Goal: Information Seeking & Learning: Check status

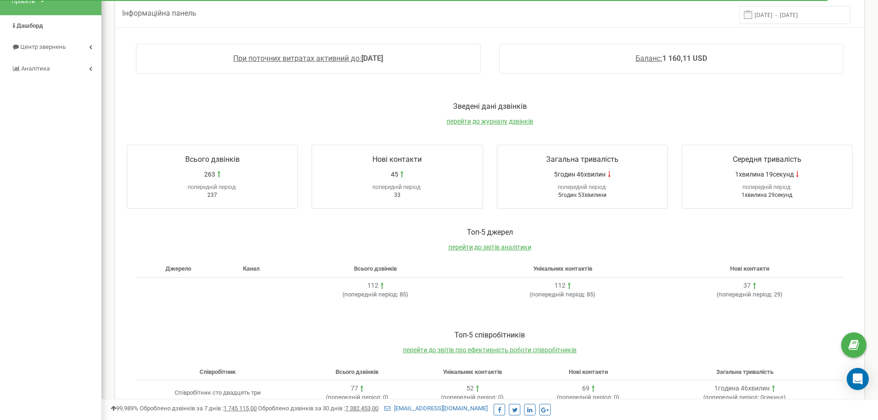
scroll to position [50, 0]
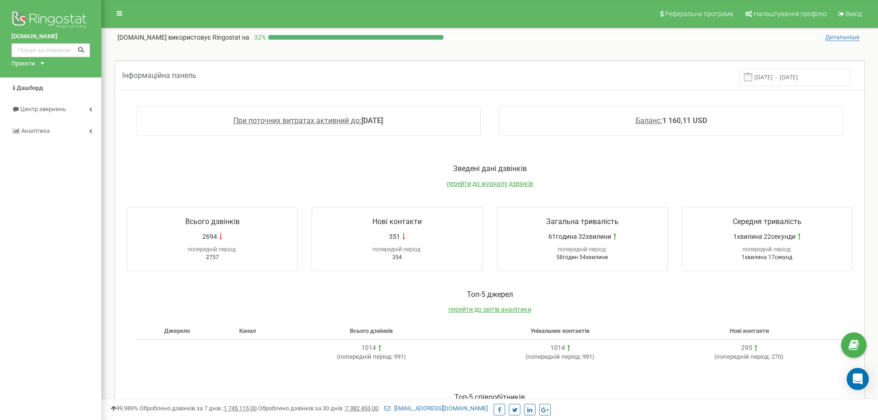
click at [796, 76] on input "15.09.2025 - 22.09.2025" at bounding box center [794, 77] width 111 height 18
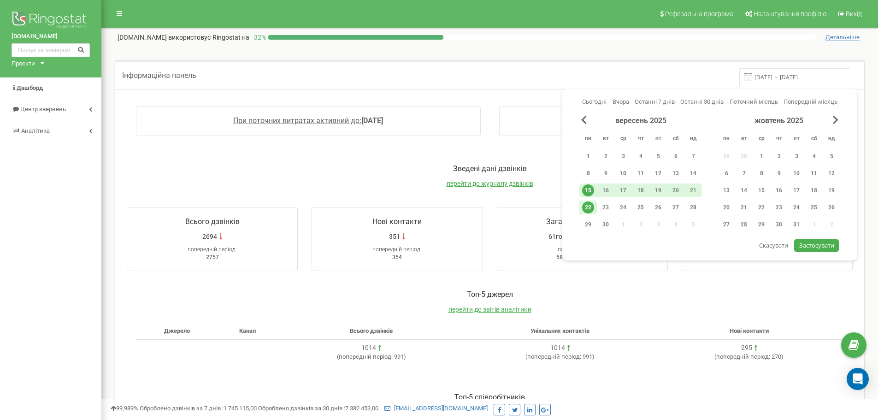
click at [638, 55] on div "Інформаційна панель 15.09.2025 - 22.09.2025 При поточних витратах активний до: …" at bounding box center [489, 51] width 763 height 18
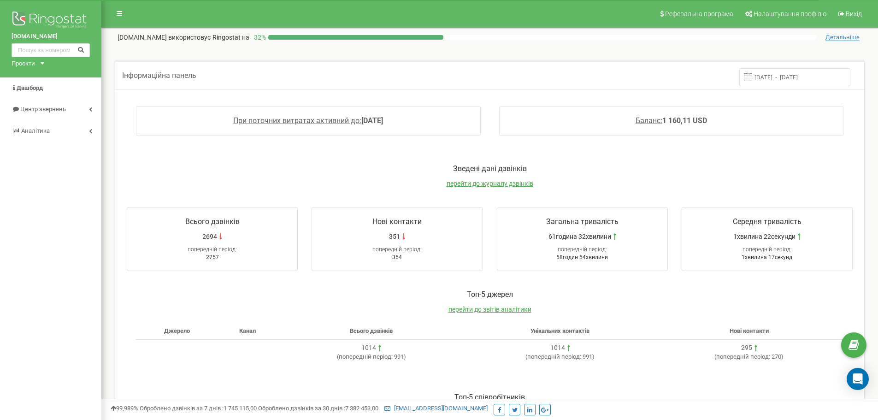
click at [809, 77] on input "[DATE] - [DATE]" at bounding box center [794, 77] width 111 height 18
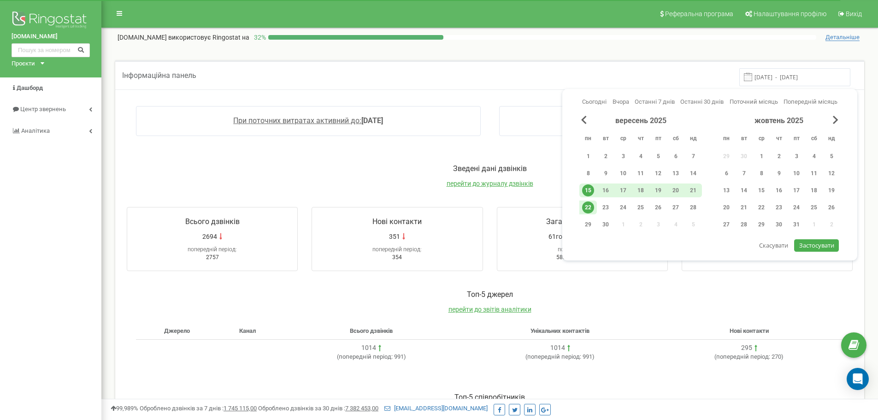
click at [590, 205] on div "22" at bounding box center [588, 207] width 12 height 12
click at [821, 244] on span "Застосувати" at bounding box center [816, 245] width 35 height 8
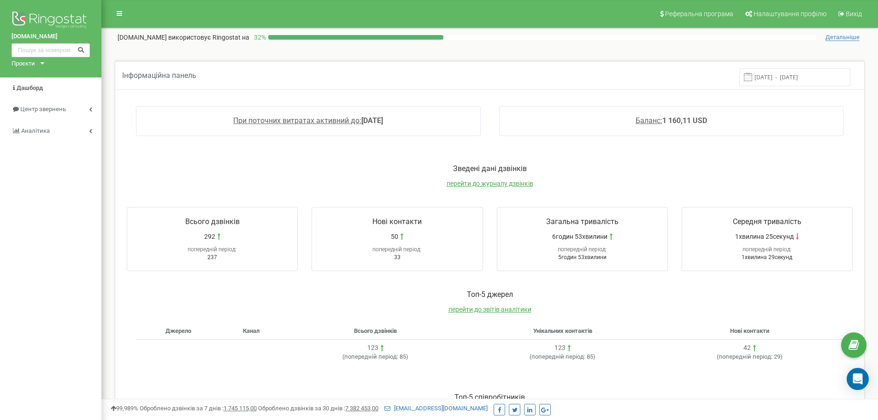
click at [797, 75] on input "22.09.2025 - 22.09.2025" at bounding box center [794, 77] width 111 height 18
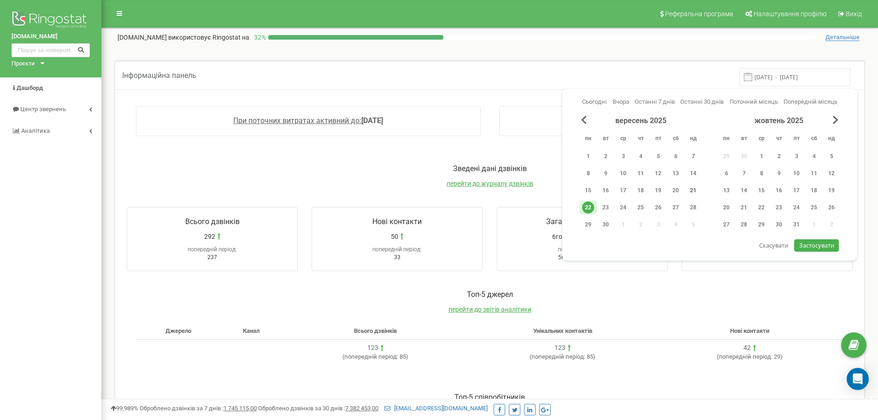
click at [694, 191] on div "21" at bounding box center [693, 190] width 12 height 12
click at [808, 244] on span "Застосувати" at bounding box center [816, 245] width 35 height 8
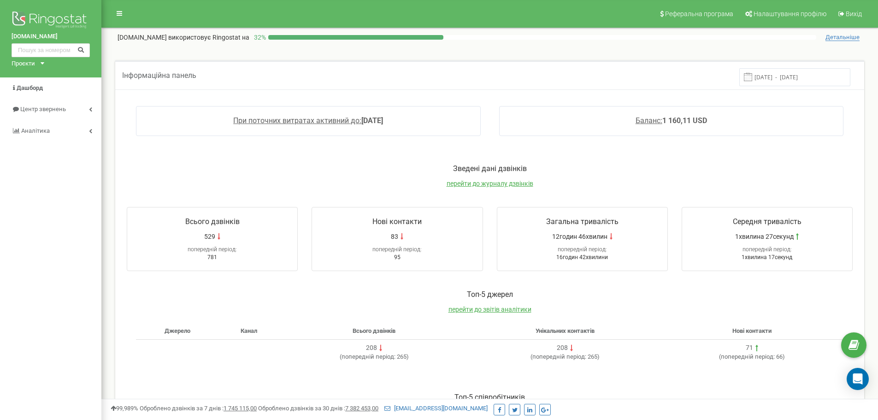
click at [812, 80] on input "21.09.2025 - 22.09.2025" at bounding box center [794, 77] width 111 height 18
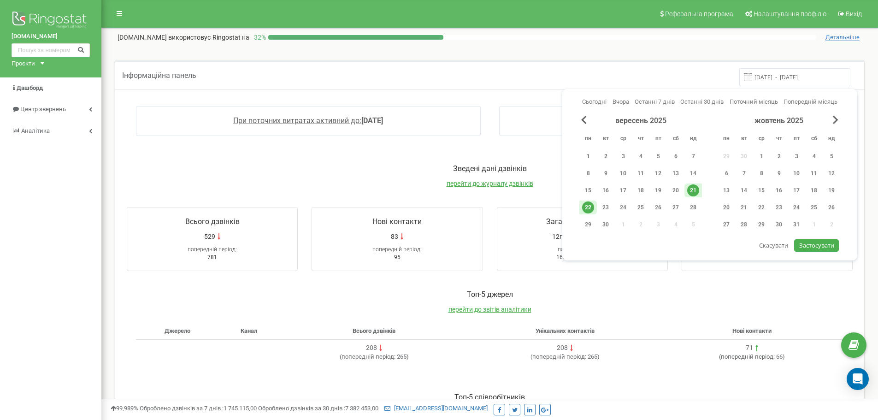
click at [690, 191] on div "21" at bounding box center [693, 190] width 12 height 12
click at [827, 243] on span "Застосувати" at bounding box center [816, 245] width 35 height 8
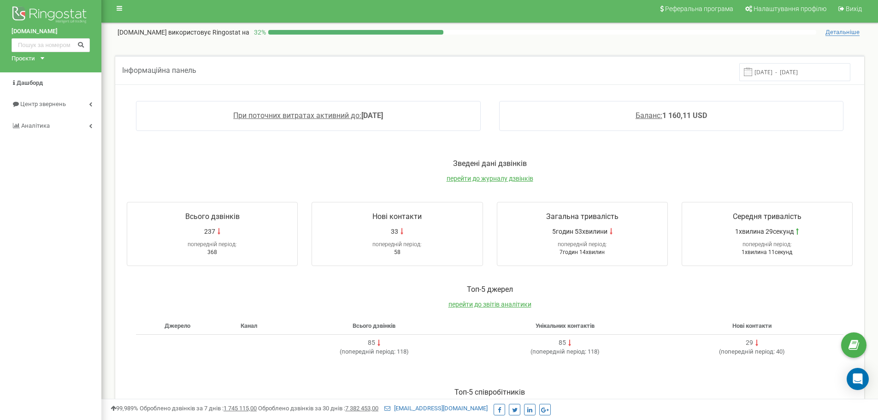
scroll to position [4, 0]
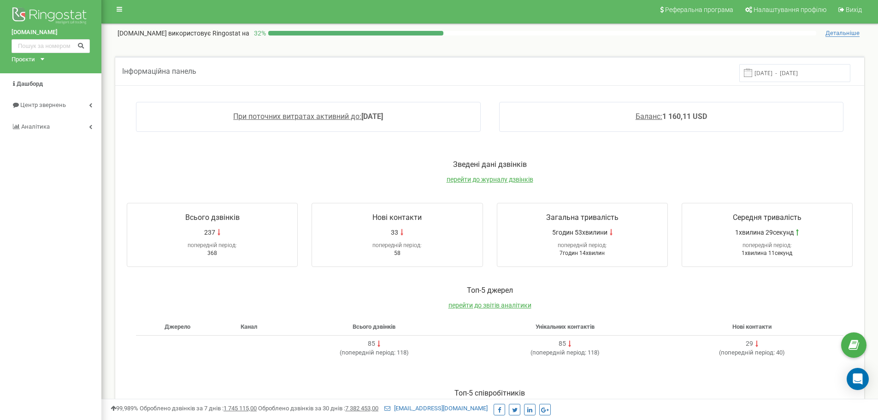
click at [806, 72] on input "21.09.2025 - 21.09.2025" at bounding box center [794, 73] width 111 height 18
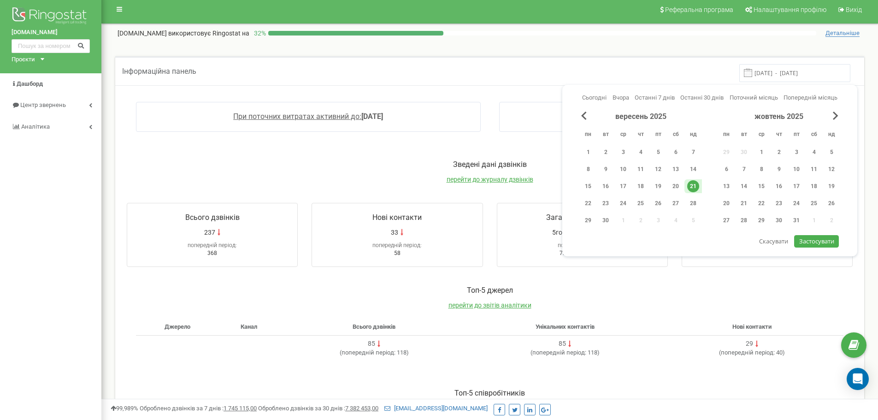
click at [729, 50] on div "Інформаційна панель 21.09.2025 - 21.09.2025 При поточних витратах активний до: …" at bounding box center [489, 47] width 763 height 18
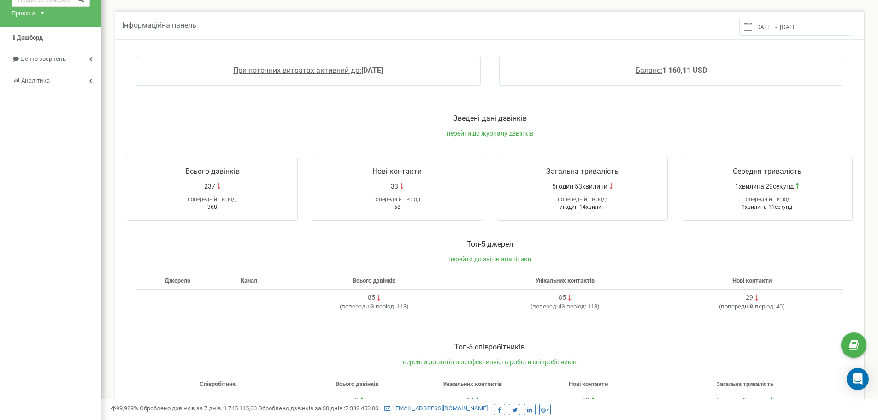
scroll to position [0, 0]
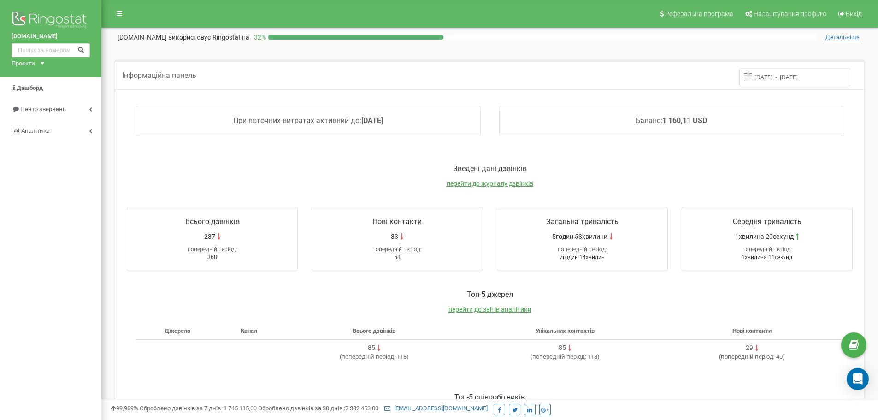
click at [813, 76] on input "21.09.2025 - 21.09.2025" at bounding box center [794, 77] width 111 height 18
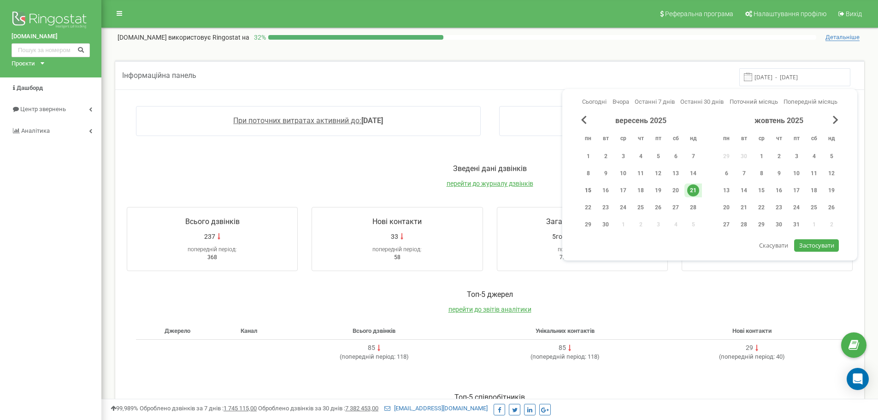
click at [593, 189] on div "15" at bounding box center [588, 190] width 12 height 12
click at [588, 209] on div "22" at bounding box center [588, 207] width 12 height 12
click at [587, 189] on div "15" at bounding box center [588, 190] width 12 height 12
click at [809, 247] on span "Застосувати" at bounding box center [816, 245] width 35 height 8
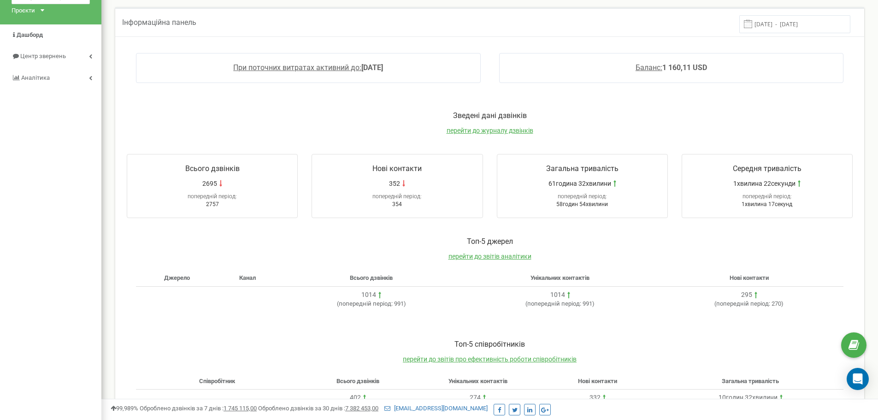
scroll to position [50, 0]
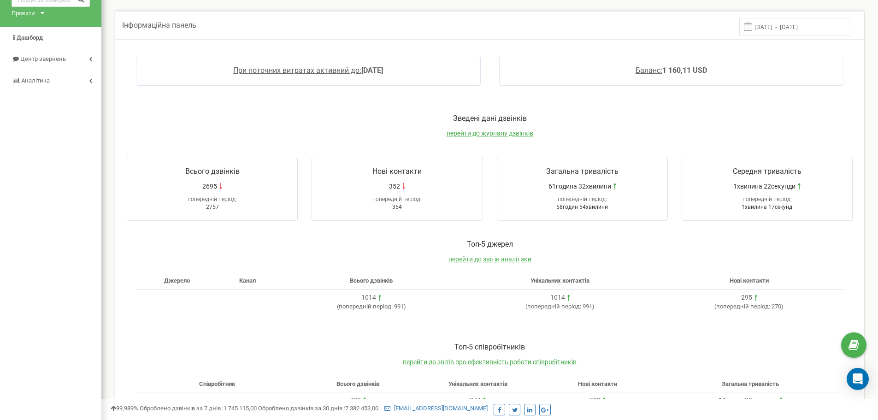
click at [811, 24] on input "[DATE] - [DATE]" at bounding box center [794, 27] width 111 height 18
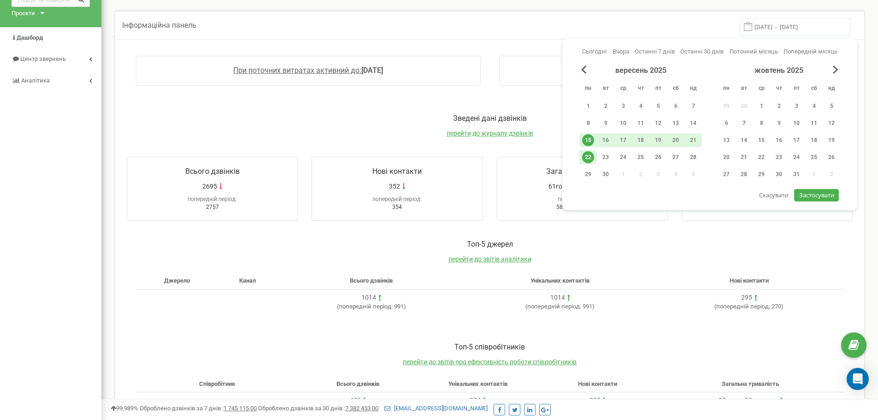
click at [590, 140] on div "15" at bounding box center [588, 140] width 12 height 12
click at [693, 139] on div "21" at bounding box center [693, 140] width 12 height 12
click at [588, 158] on div "22" at bounding box center [588, 157] width 12 height 12
click at [693, 140] on div "21" at bounding box center [693, 140] width 12 height 12
click at [808, 192] on span "Застосувати" at bounding box center [816, 195] width 35 height 8
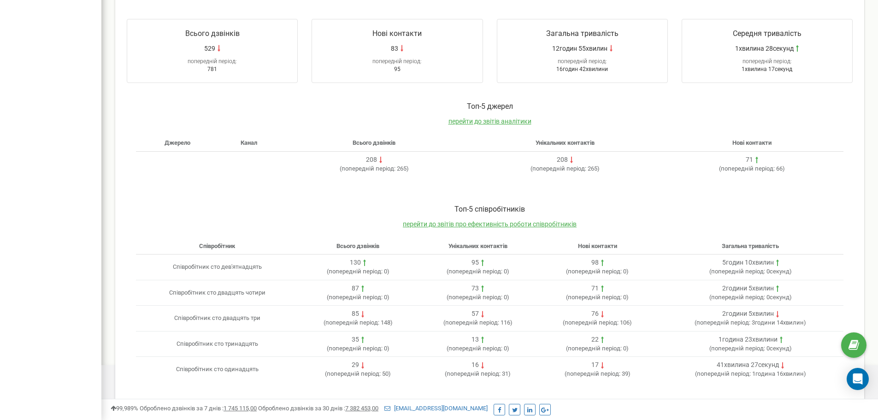
scroll to position [189, 0]
drag, startPoint x: 368, startPoint y: 262, endPoint x: 349, endPoint y: 262, distance: 19.4
click at [349, 262] on div "130" at bounding box center [358, 262] width 112 height 9
click at [584, 213] on p "Toп-5 співробітників" at bounding box center [490, 209] width 708 height 11
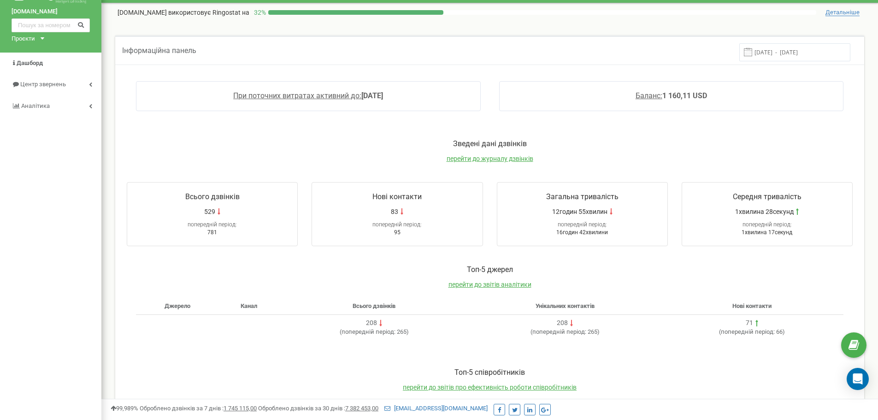
scroll to position [4, 0]
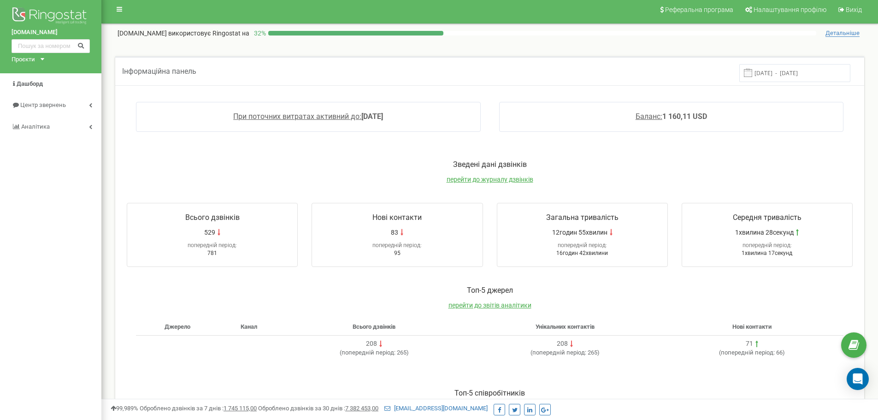
click at [779, 71] on input "21.09.2025 - 22.09.2025" at bounding box center [794, 73] width 111 height 18
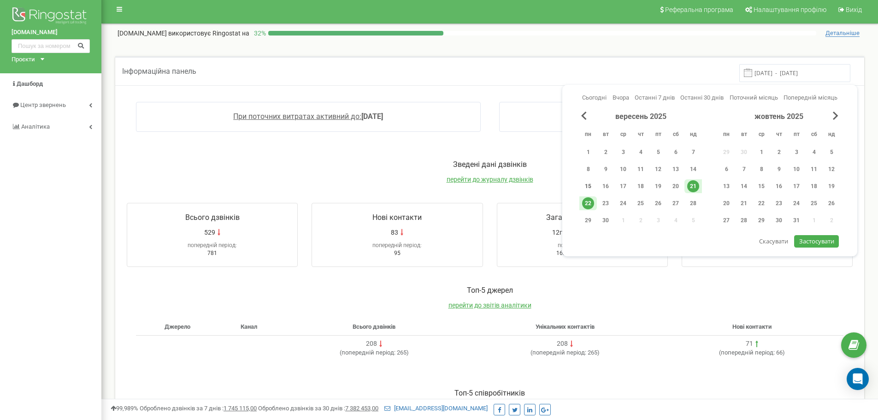
click at [588, 185] on div "15" at bounding box center [588, 186] width 12 height 12
click at [677, 185] on div "20" at bounding box center [676, 186] width 12 height 12
click at [810, 241] on span "Застосувати" at bounding box center [816, 241] width 35 height 8
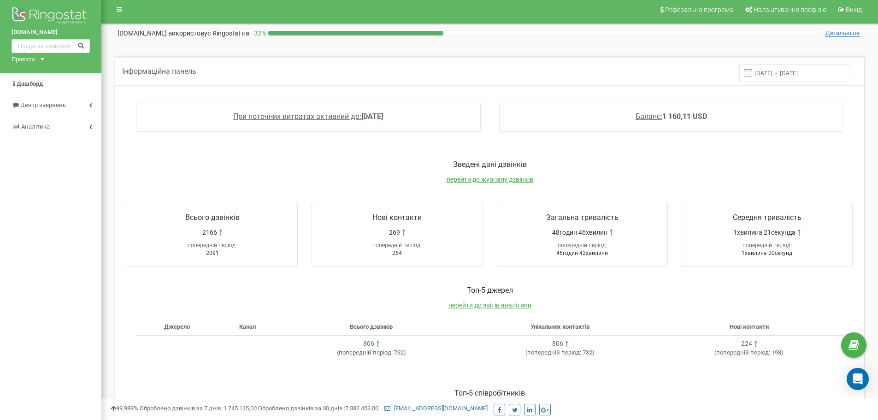
click at [805, 68] on input "15.09.2025 - 20.09.2025" at bounding box center [794, 73] width 111 height 18
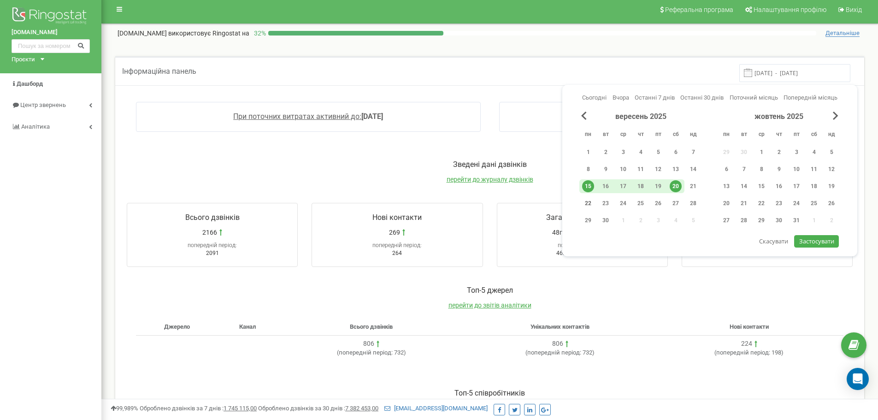
click at [586, 202] on div "22" at bounding box center [588, 203] width 12 height 12
click at [812, 235] on div "вересень 2025 пн вт ср чт пт сб нд 1 2 3 4 5 6 7 8 9 10 11 12 13 14 15 16 17 18…" at bounding box center [709, 174] width 261 height 124
click at [811, 241] on span "Застосувати" at bounding box center [816, 241] width 35 height 8
type input "22.09.2025 - 22.09.2025"
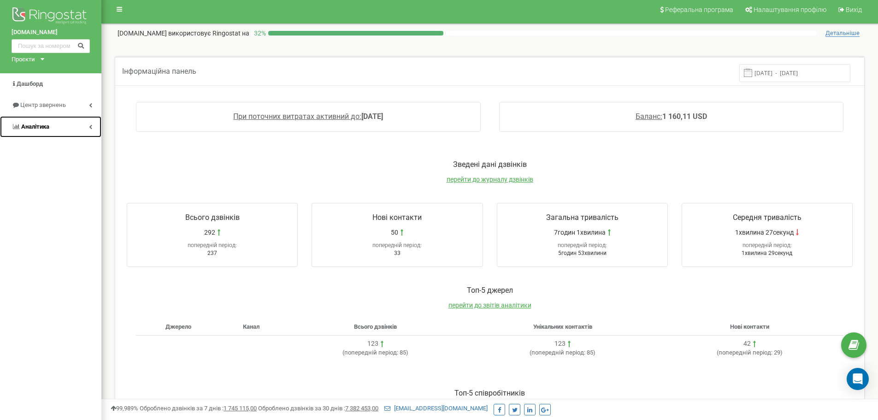
click at [49, 128] on span "Аналiтика" at bounding box center [35, 126] width 28 height 7
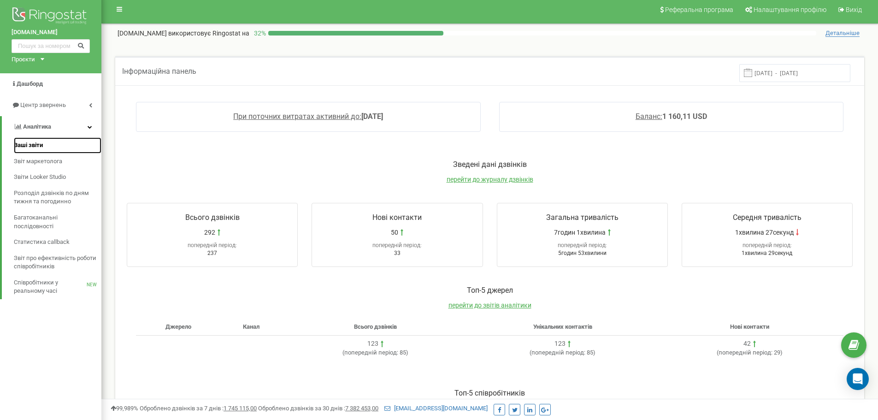
click at [42, 146] on span "Ваші звіти" at bounding box center [28, 145] width 29 height 9
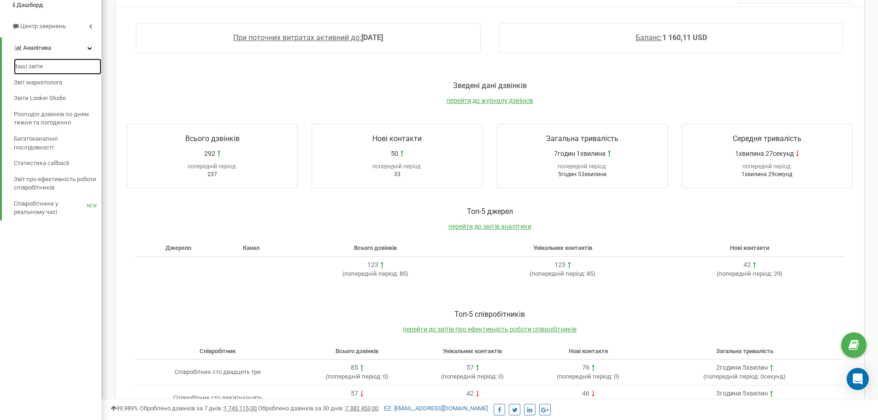
scroll to position [142, 0]
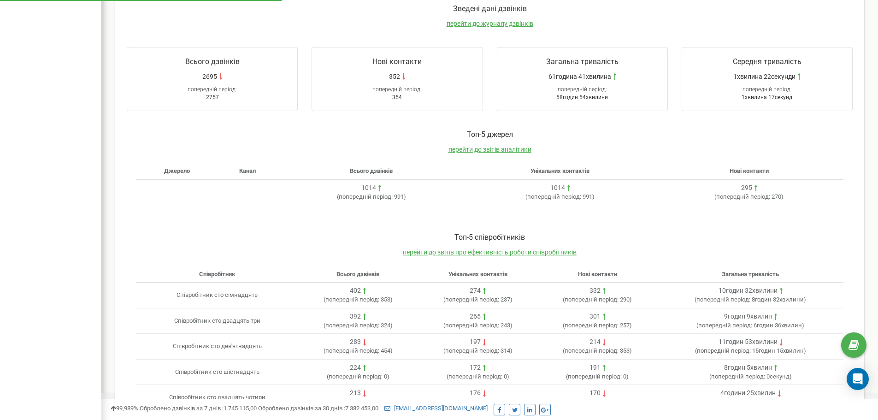
scroll to position [189, 0]
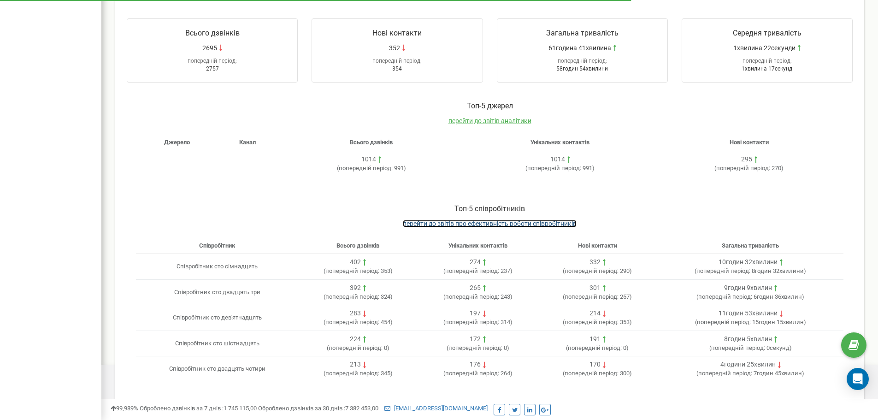
click at [532, 225] on span "перейти до звітів про ефективність роботи співробітників" at bounding box center [490, 223] width 174 height 7
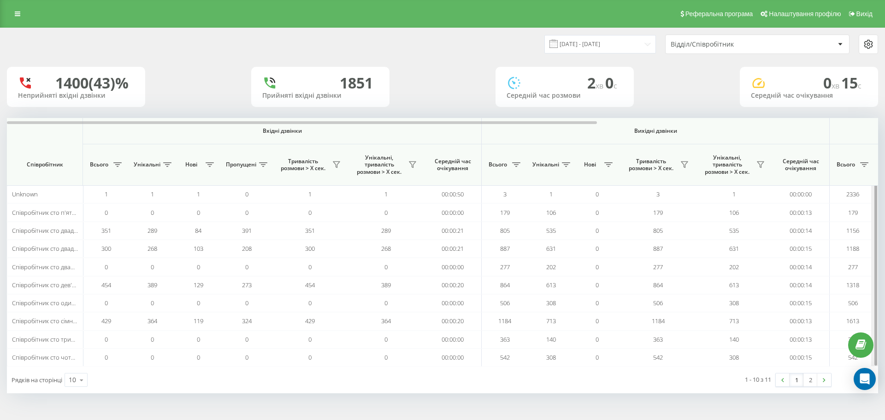
drag, startPoint x: 877, startPoint y: 290, endPoint x: 875, endPoint y: 313, distance: 23.1
click at [875, 313] on div at bounding box center [876, 242] width 3 height 248
click at [578, 44] on input "22.08.2025 - 22.09.2025" at bounding box center [600, 44] width 112 height 18
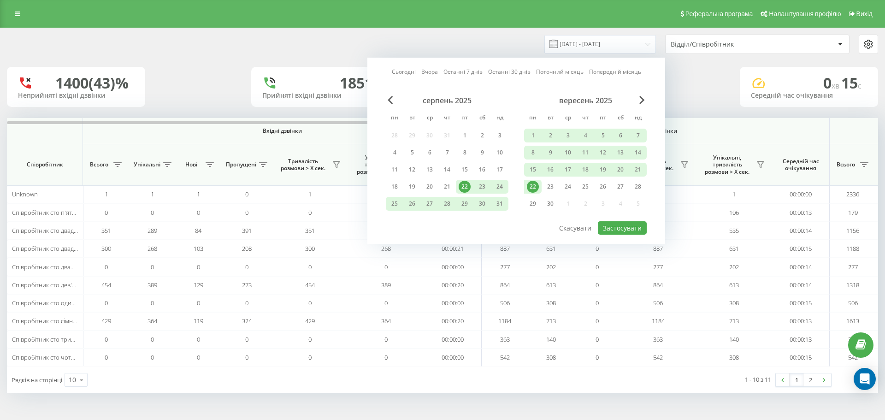
click at [463, 185] on div "22" at bounding box center [465, 187] width 12 height 12
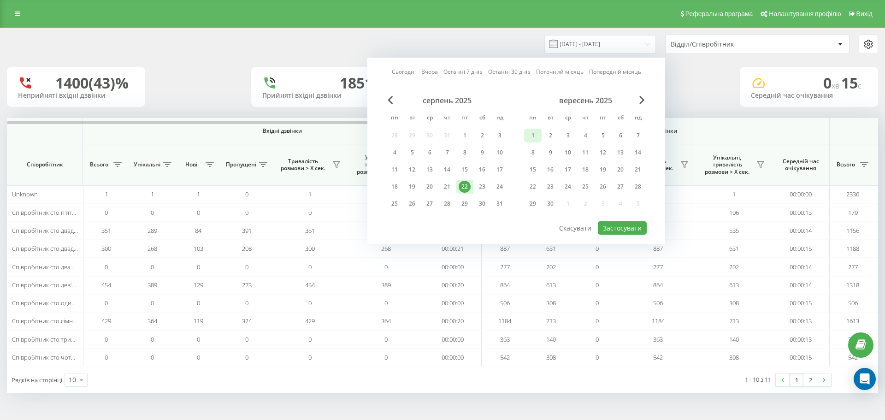
click at [534, 132] on div "1" at bounding box center [533, 136] width 12 height 12
click at [555, 204] on div "30" at bounding box center [550, 204] width 12 height 12
click at [534, 133] on div "1" at bounding box center [533, 136] width 12 height 12
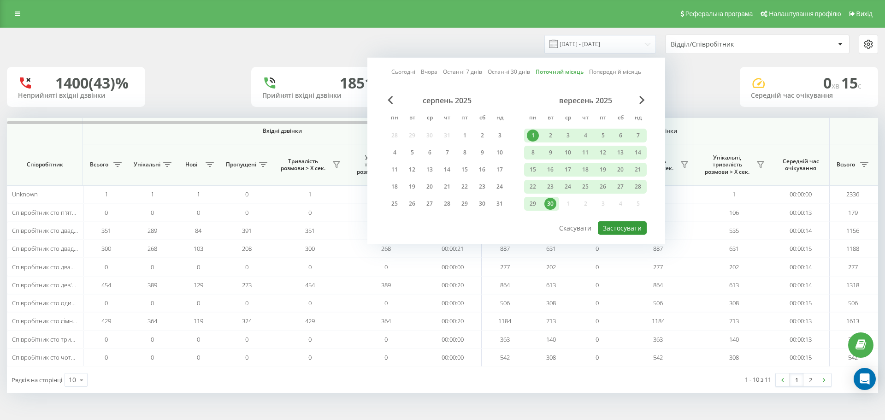
click at [617, 223] on button "Застосувати" at bounding box center [622, 227] width 49 height 13
type input "01.09.2025 - 30.09.2025"
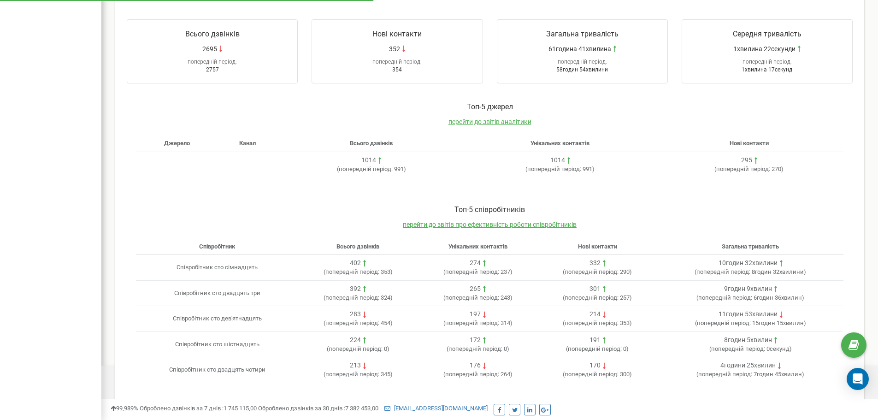
scroll to position [189, 0]
